Goal: Task Accomplishment & Management: Use online tool/utility

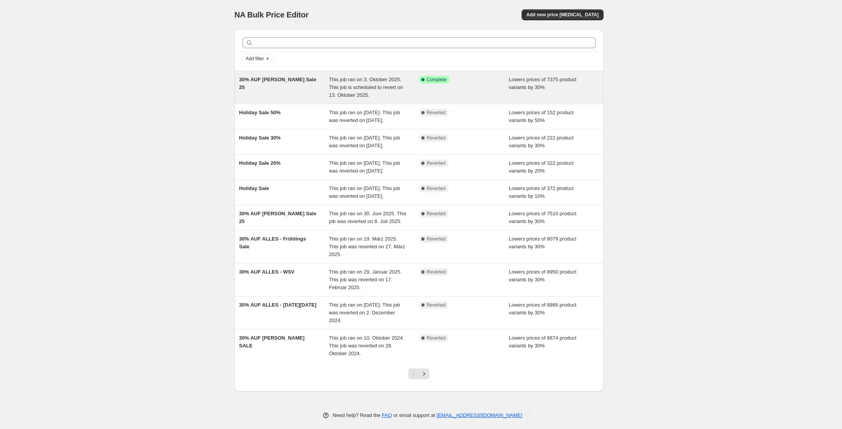
click at [351, 86] on span "This job ran on 3. Oktober 2025. This job is scheduled to revert on 13. Oktober…" at bounding box center [366, 86] width 74 height 21
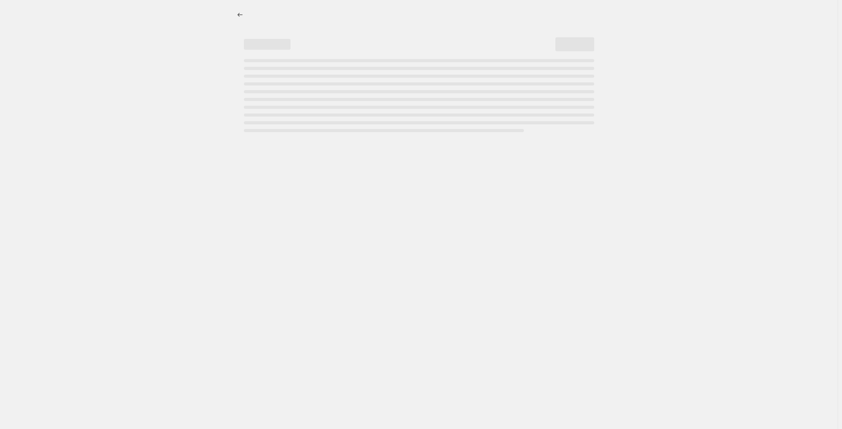
select select "percentage"
select select "collection"
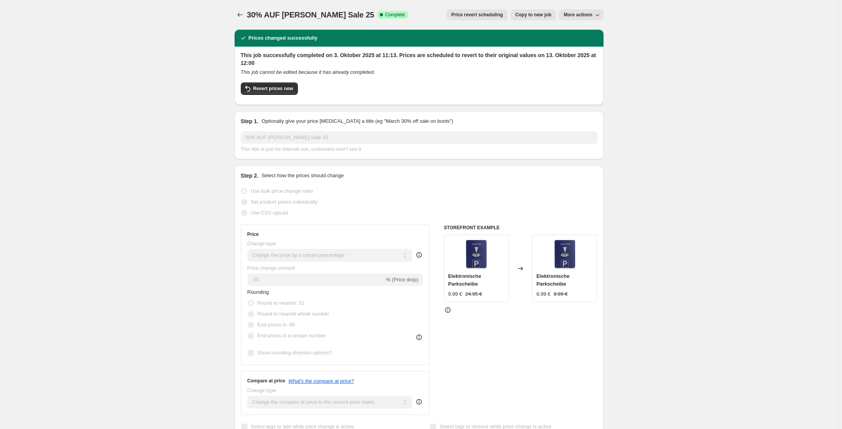
click at [283, 88] on span "Revert prices now" at bounding box center [273, 88] width 40 height 6
checkbox input "false"
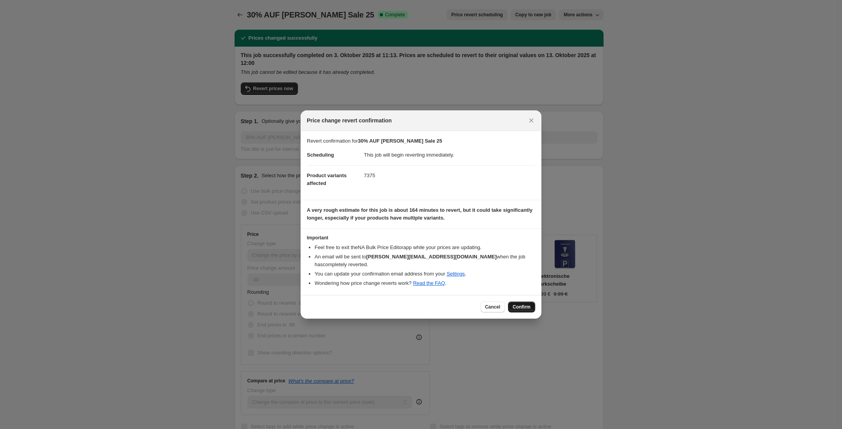
click at [525, 304] on span "Confirm" at bounding box center [522, 307] width 18 height 6
